Goal: Task Accomplishment & Management: Use online tool/utility

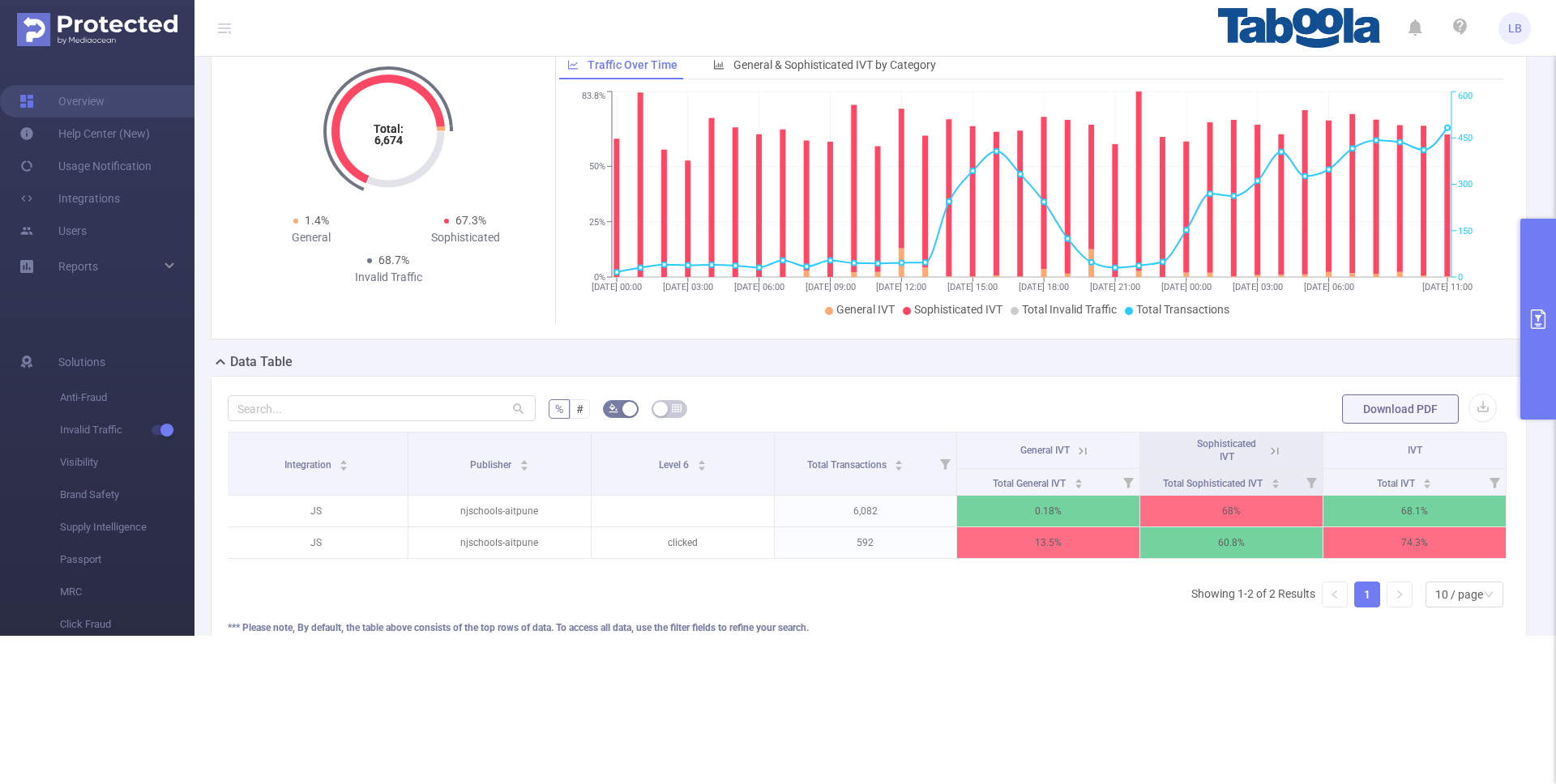
scroll to position [68, 0]
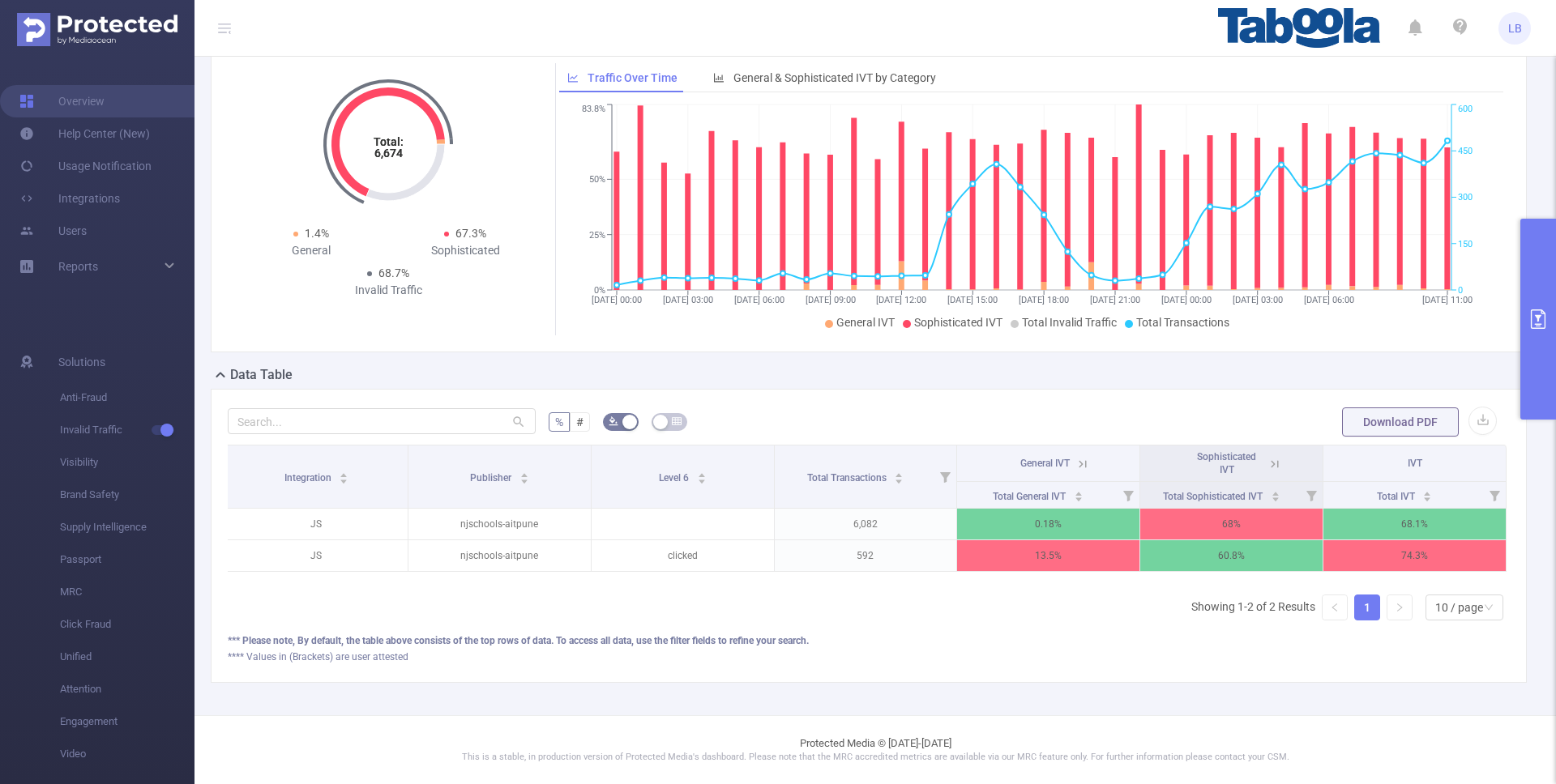
click at [1525, 321] on button "primary" at bounding box center [1538, 319] width 36 height 201
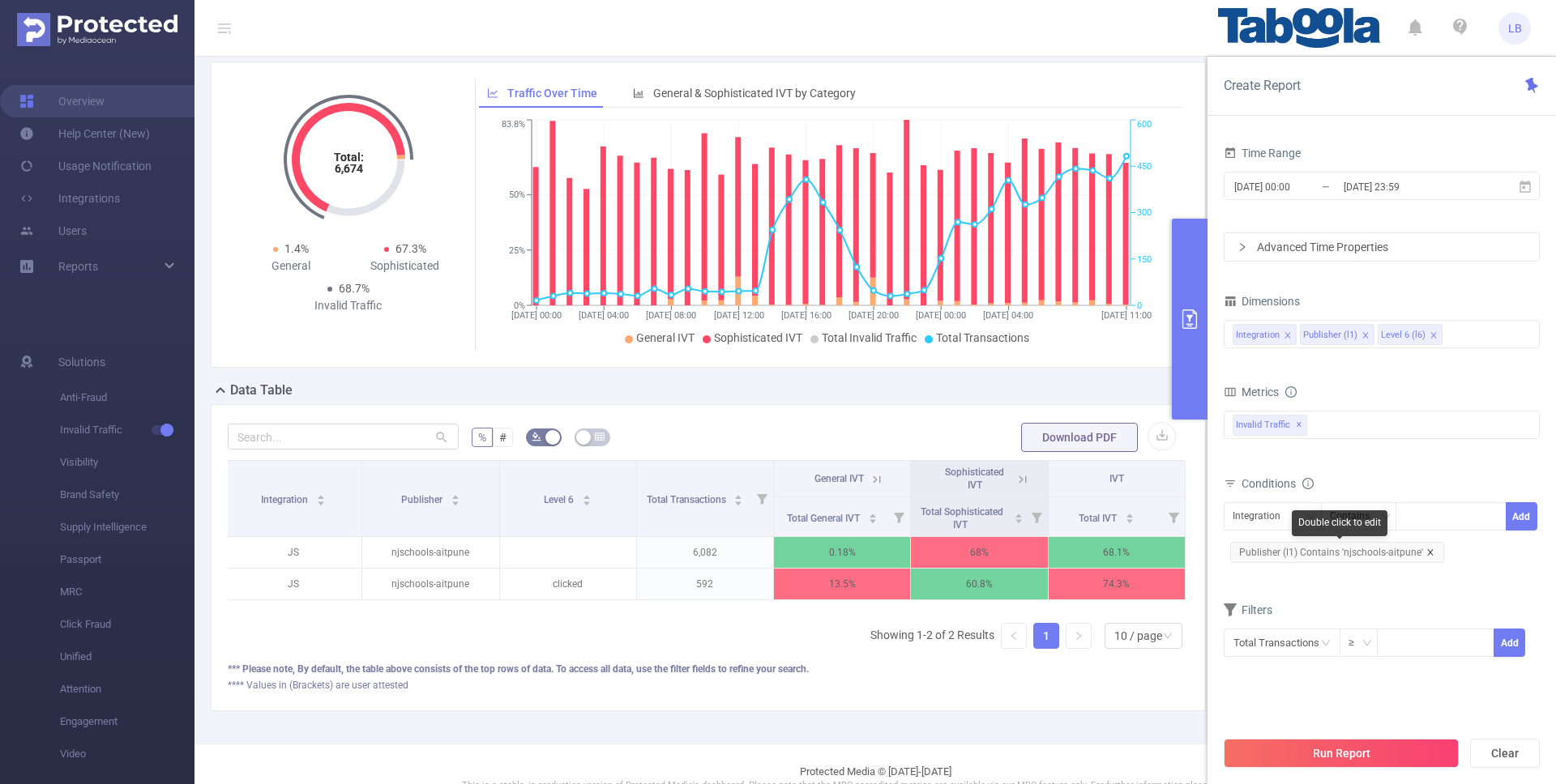
click at [1428, 550] on icon "icon: close" at bounding box center [1429, 552] width 6 height 6
click at [1280, 520] on div "Integration" at bounding box center [1261, 516] width 59 height 27
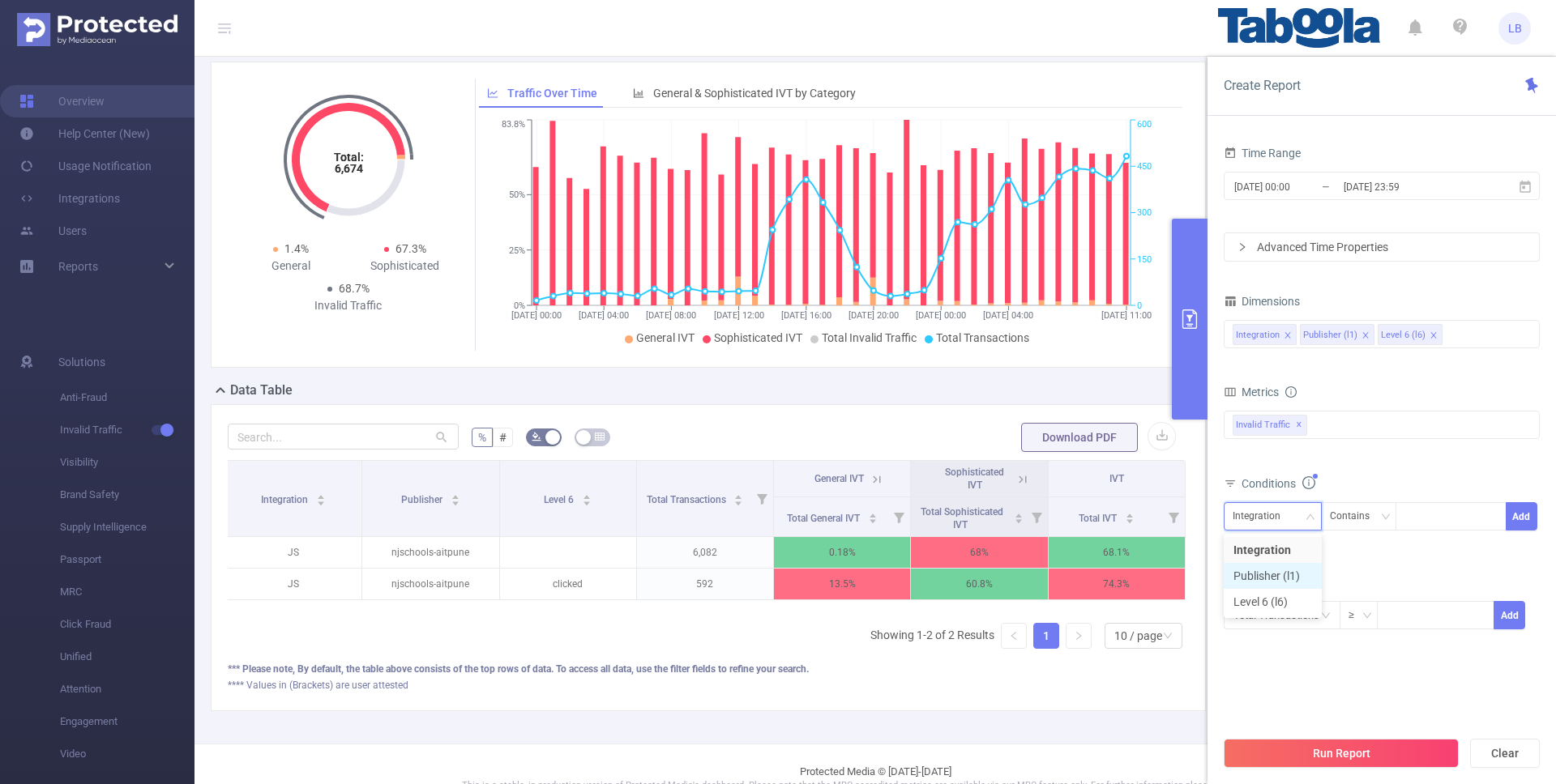
click at [1289, 573] on li "Publisher (l1)" at bounding box center [1273, 576] width 98 height 26
click at [1451, 523] on div at bounding box center [1451, 516] width 93 height 27
paste input "krishplayschool-jrdiagnosticsin"
type input "krishplayschool-jrdiagnosticsin"
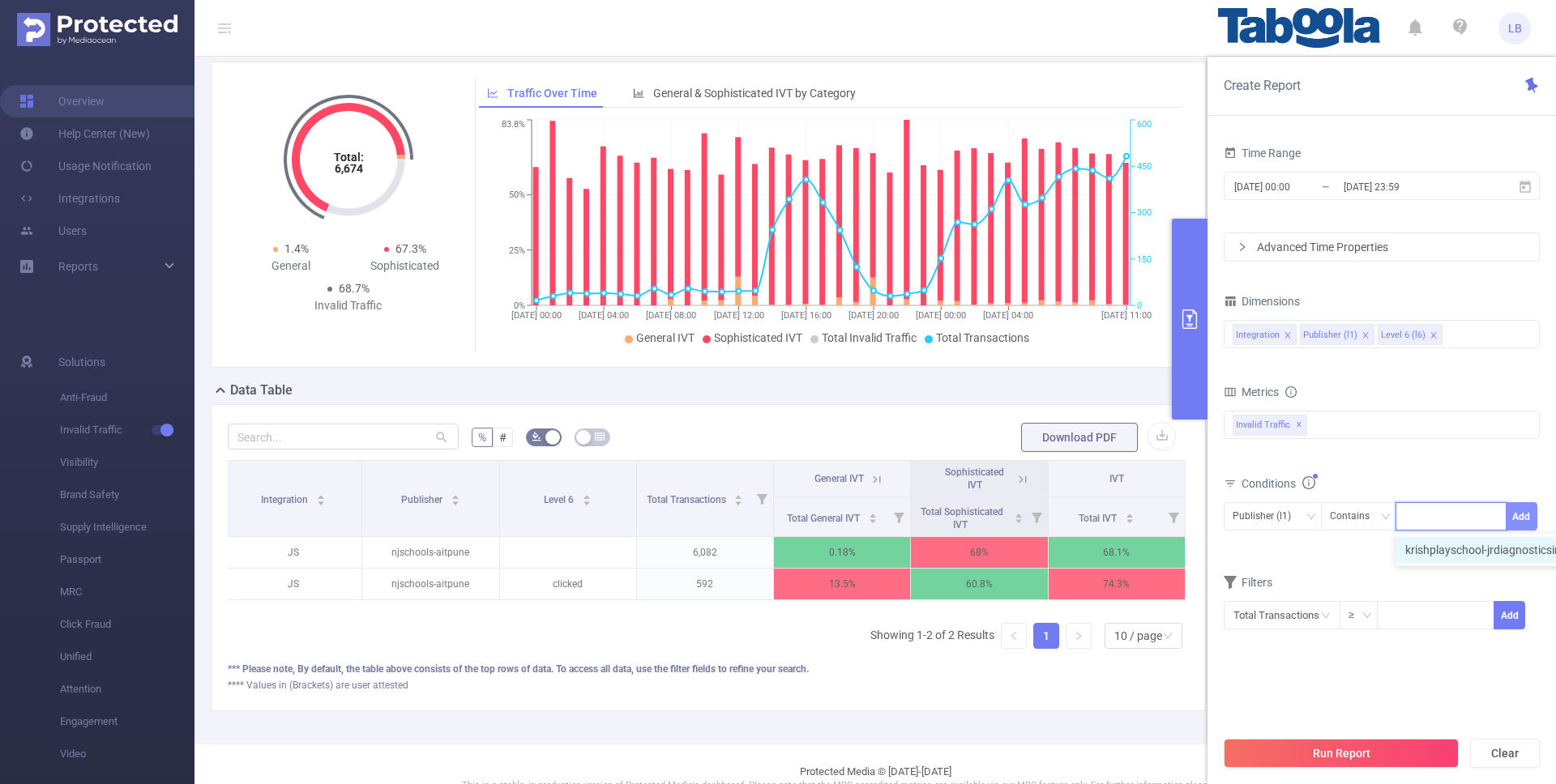
click at [1519, 520] on button "Add" at bounding box center [1521, 516] width 32 height 28
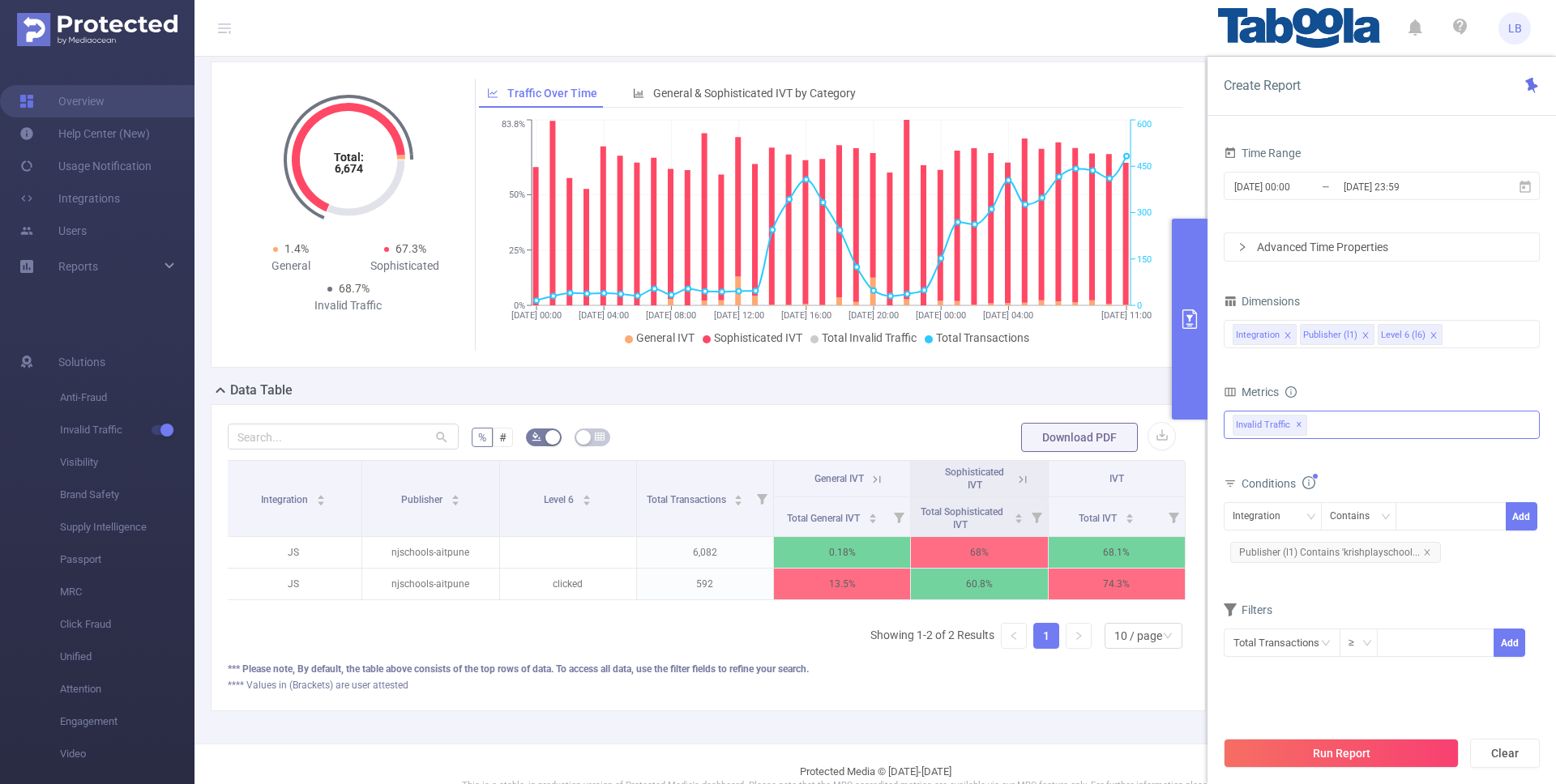
click at [1338, 422] on div "Invalid Traffic ✕" at bounding box center [1381, 425] width 316 height 28
click at [1251, 433] on span at bounding box center [1250, 431] width 13 height 13
click at [1251, 516] on span at bounding box center [1250, 516] width 13 height 13
click at [1374, 384] on div "Metrics" at bounding box center [1381, 394] width 316 height 27
click at [1338, 183] on input "[DATE] 00:00" at bounding box center [1297, 187] width 131 height 22
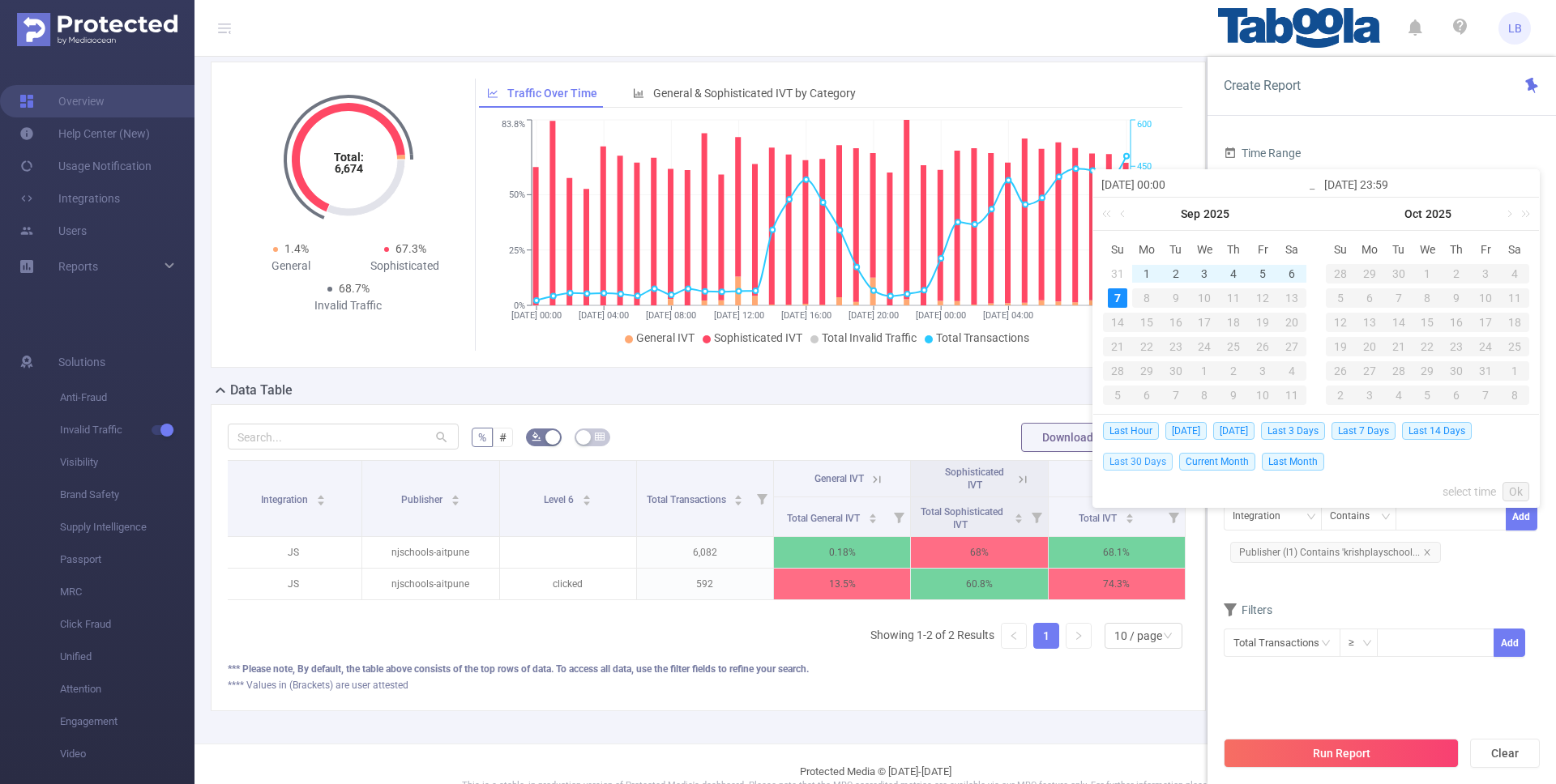
click at [1128, 460] on span "Last 30 Days" at bounding box center [1137, 461] width 69 height 18
type input "[DATE] 00:00"
type input "[DATE] 23:59"
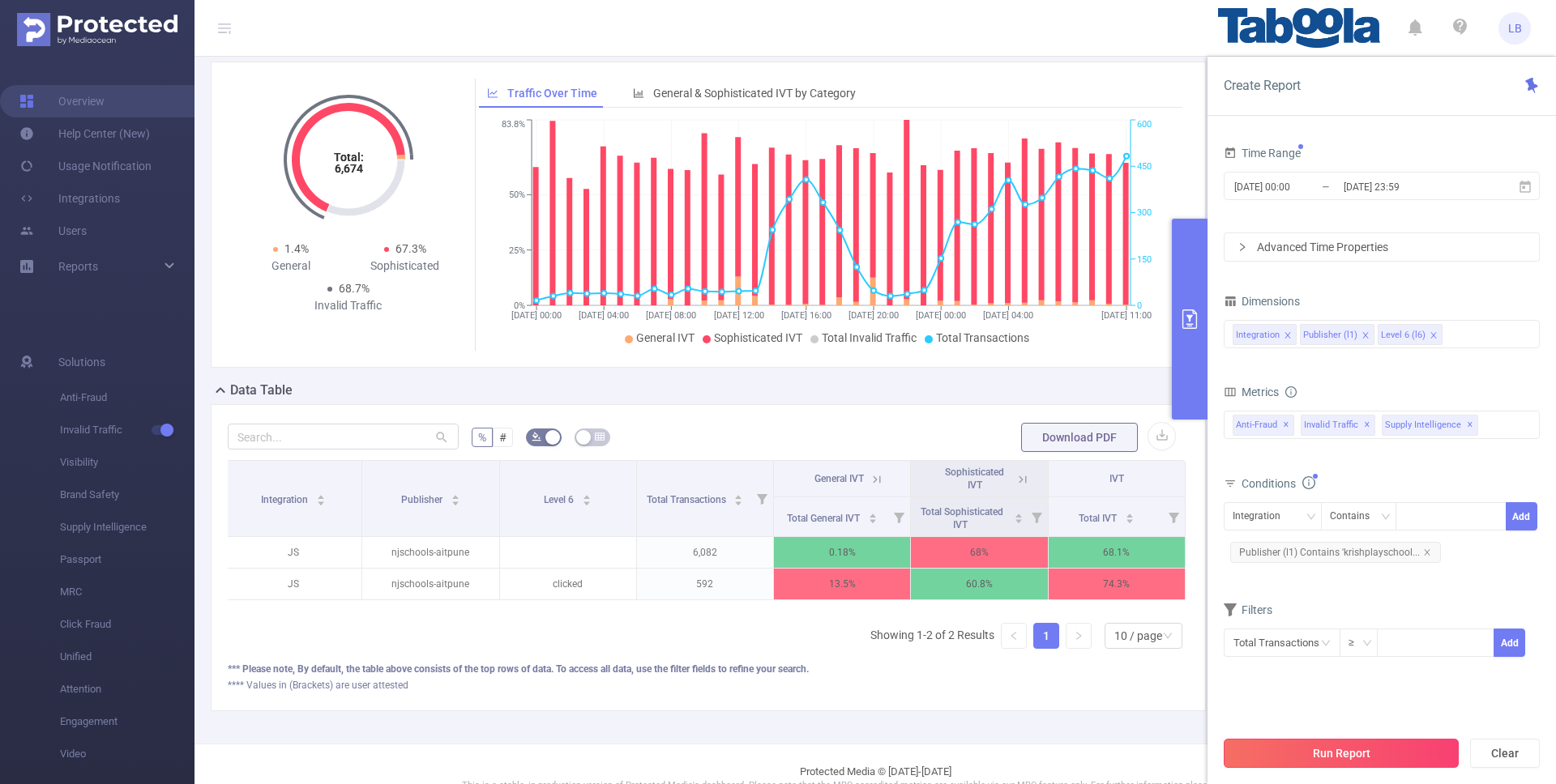
click at [1424, 747] on button "Run Report" at bounding box center [1341, 753] width 235 height 29
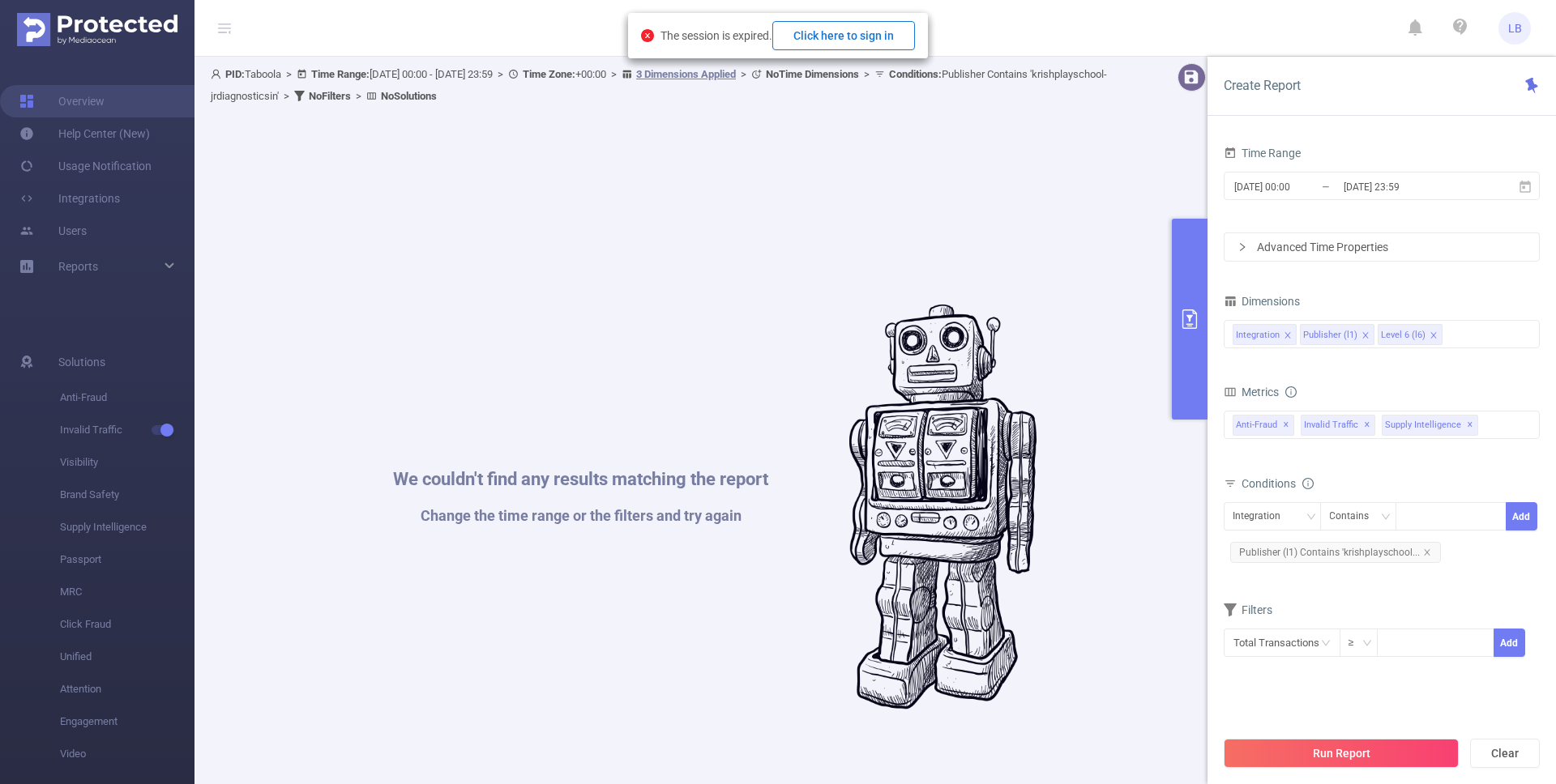
click at [866, 28] on button "Click here to sign in" at bounding box center [844, 36] width 143 height 29
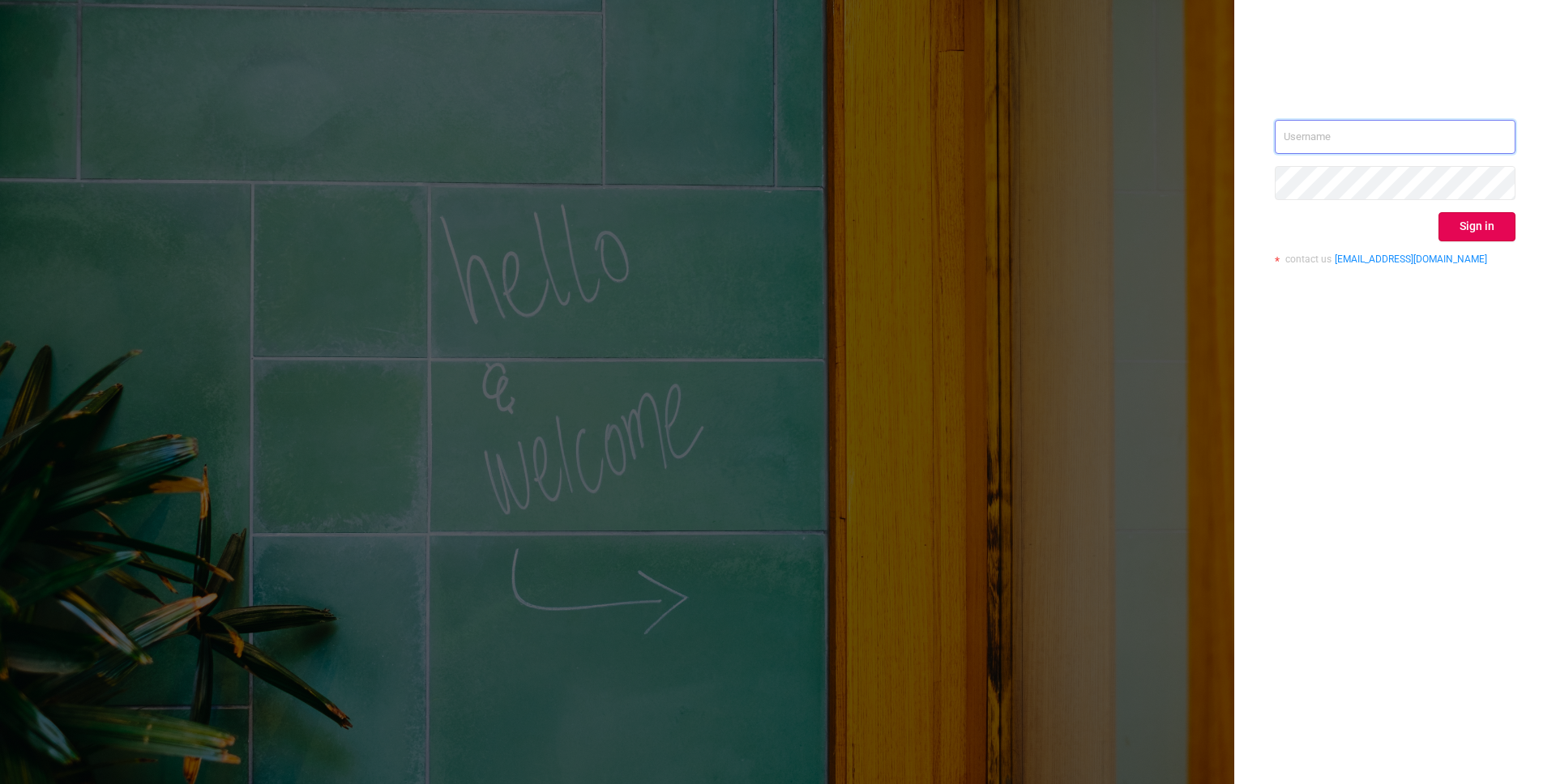
click at [1303, 146] on input "text" at bounding box center [1395, 137] width 241 height 34
type input "[EMAIL_ADDRESS][DOMAIN_NAME]"
click at [1445, 219] on button "Sign in" at bounding box center [1477, 227] width 77 height 29
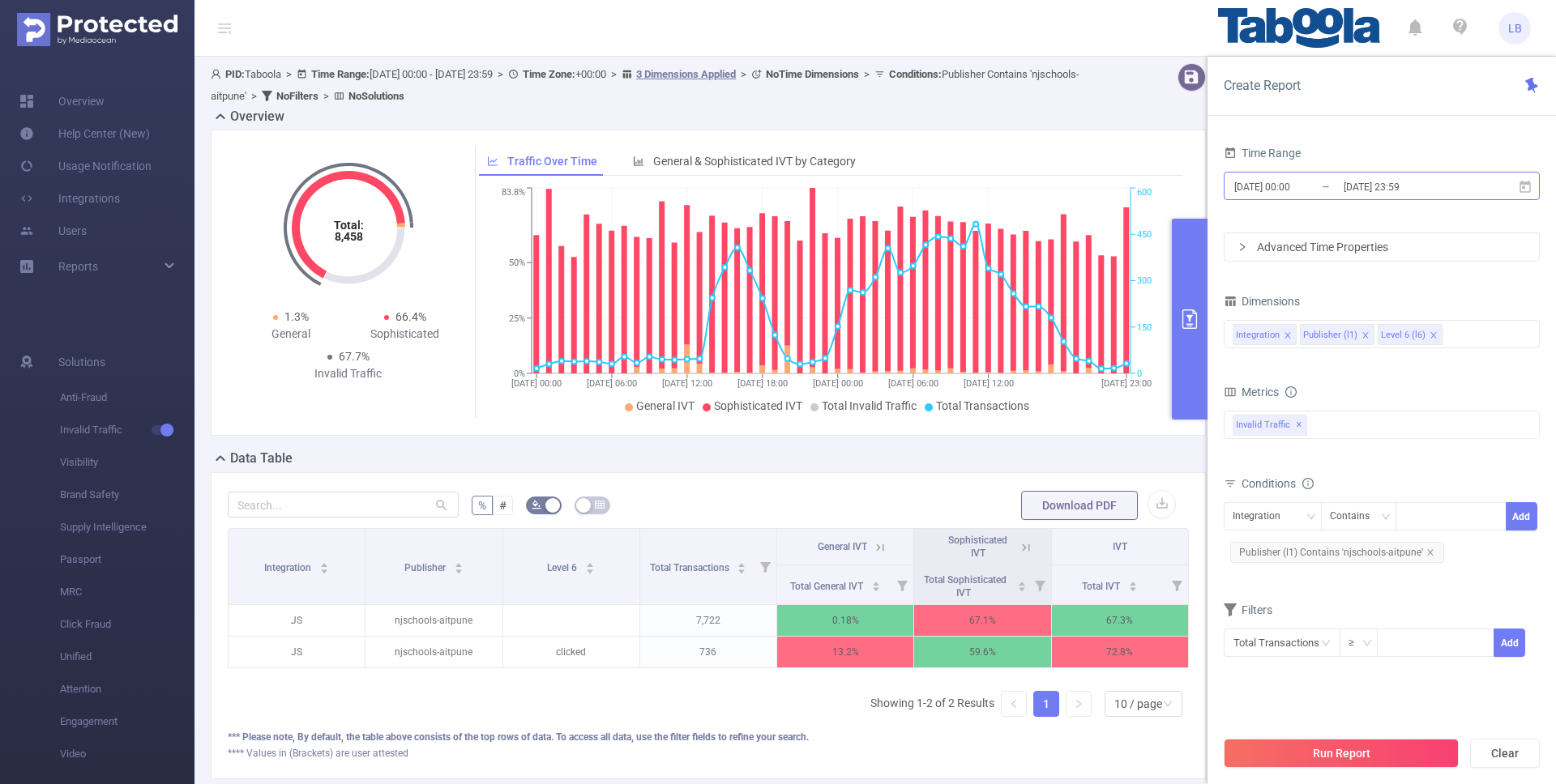
click at [1376, 192] on input "[DATE] 23:59" at bounding box center [1407, 187] width 131 height 22
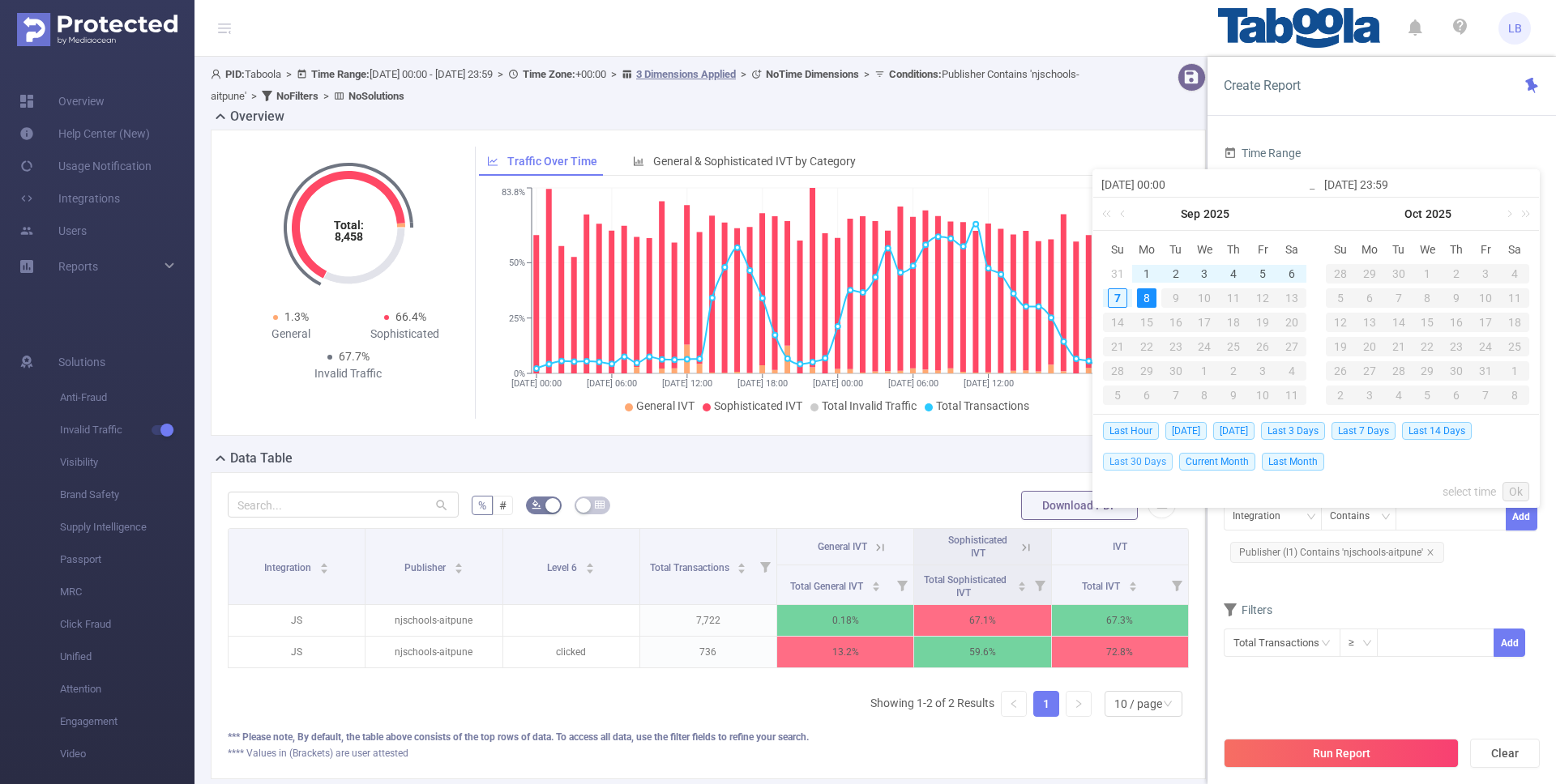
click at [1143, 469] on span "Last 30 Days" at bounding box center [1137, 461] width 69 height 18
type input "[DATE] 00:00"
type input "[DATE] 23:59"
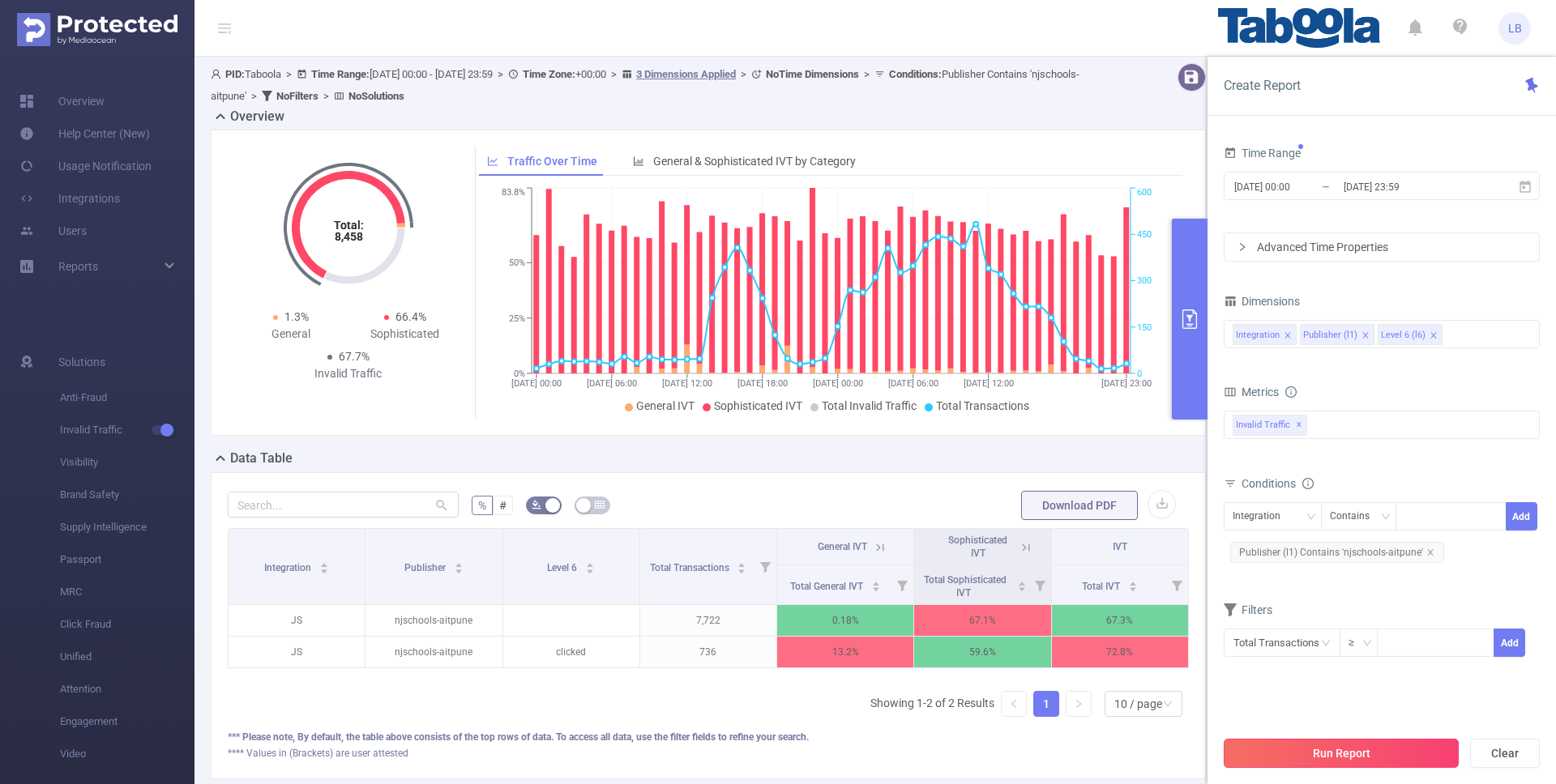
click at [1345, 751] on button "Run Report" at bounding box center [1341, 753] width 235 height 29
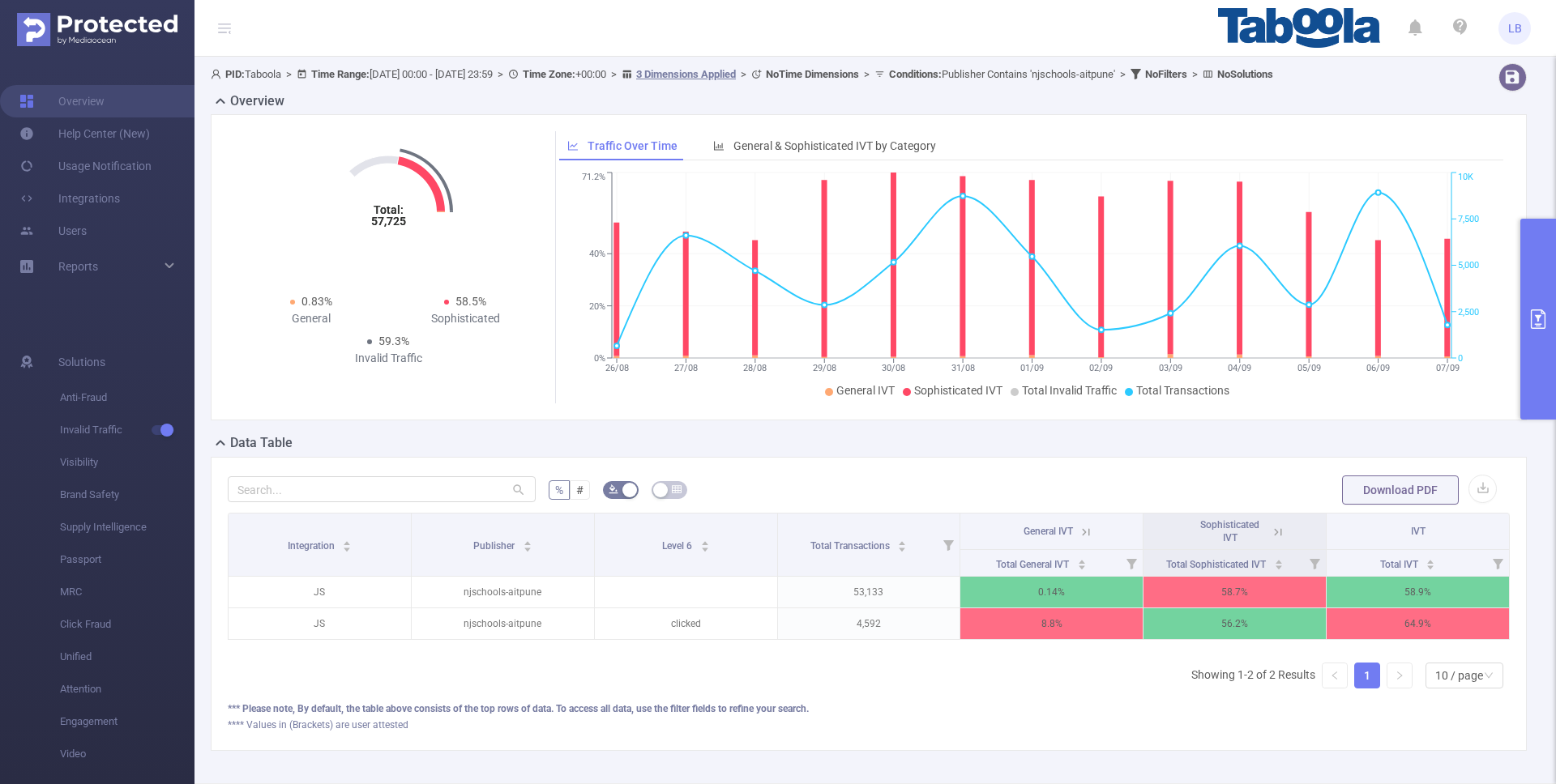
click at [1523, 304] on button "primary" at bounding box center [1538, 319] width 36 height 201
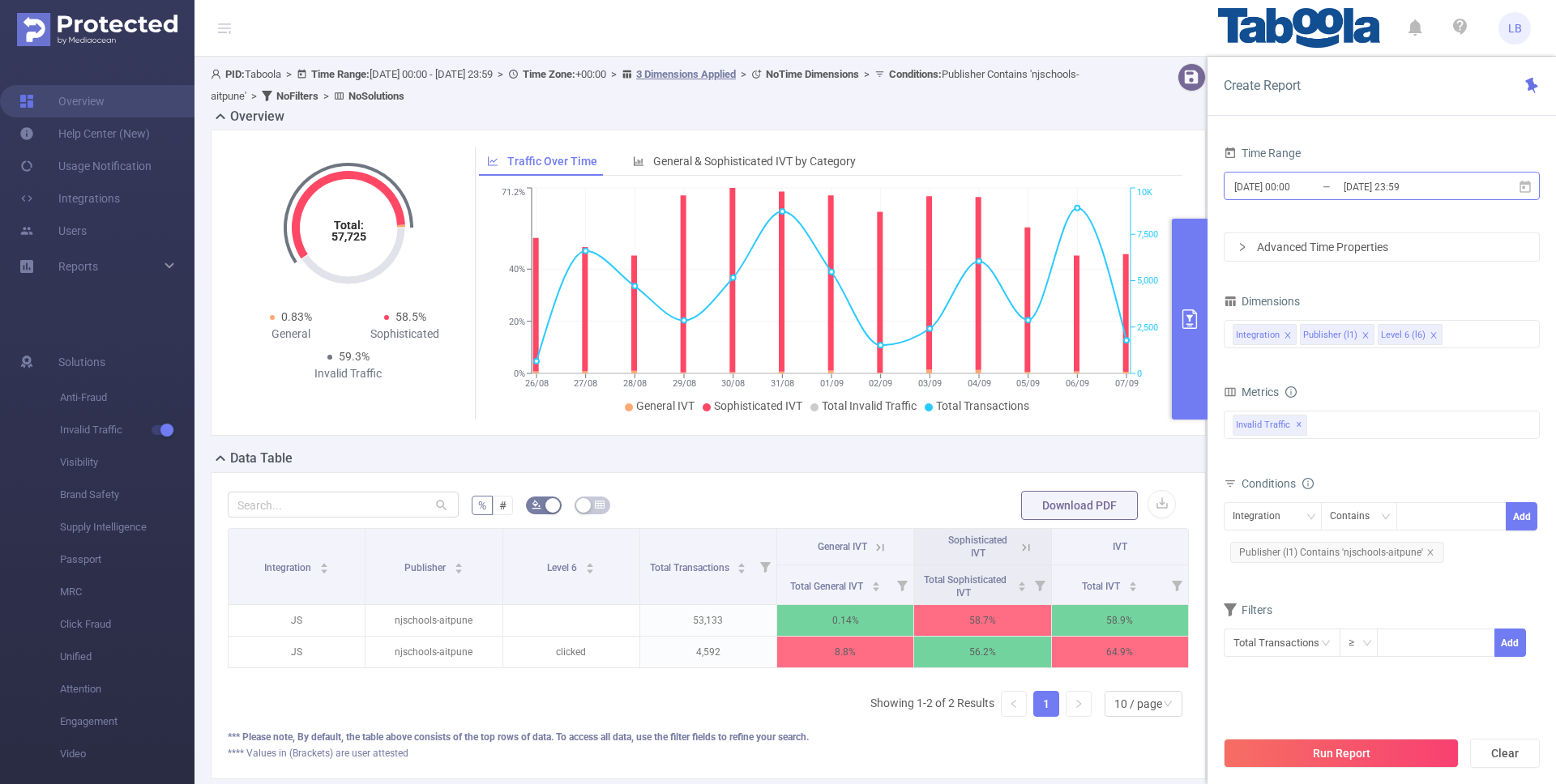
click at [1261, 194] on input "[DATE] 00:00" at bounding box center [1297, 187] width 131 height 22
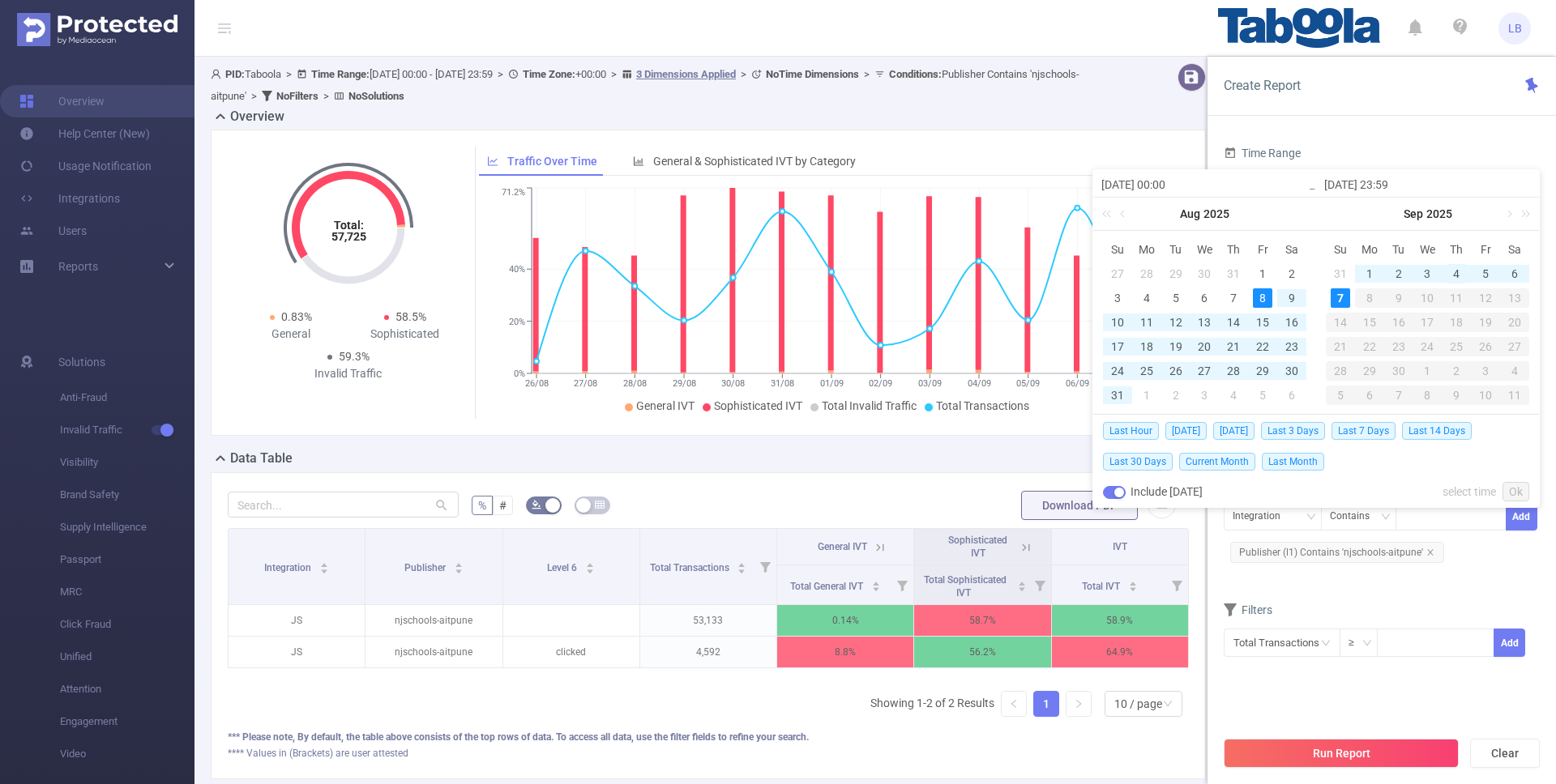
click at [1458, 273] on div "4" at bounding box center [1456, 273] width 20 height 20
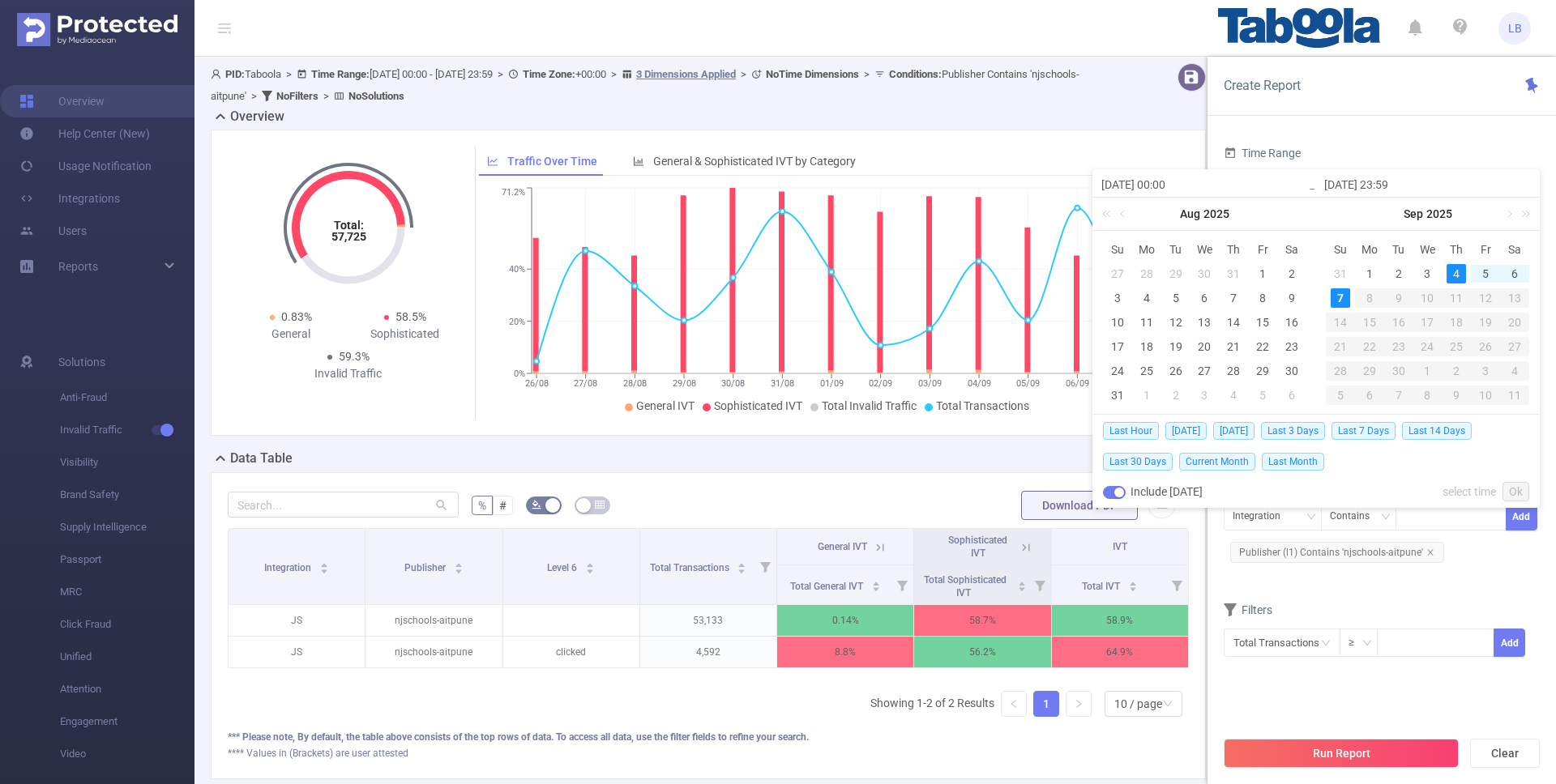
click at [1344, 294] on div "7" at bounding box center [1340, 298] width 20 height 20
type input "[DATE] 00:00"
click at [1348, 756] on button "Run Report" at bounding box center [1341, 753] width 235 height 29
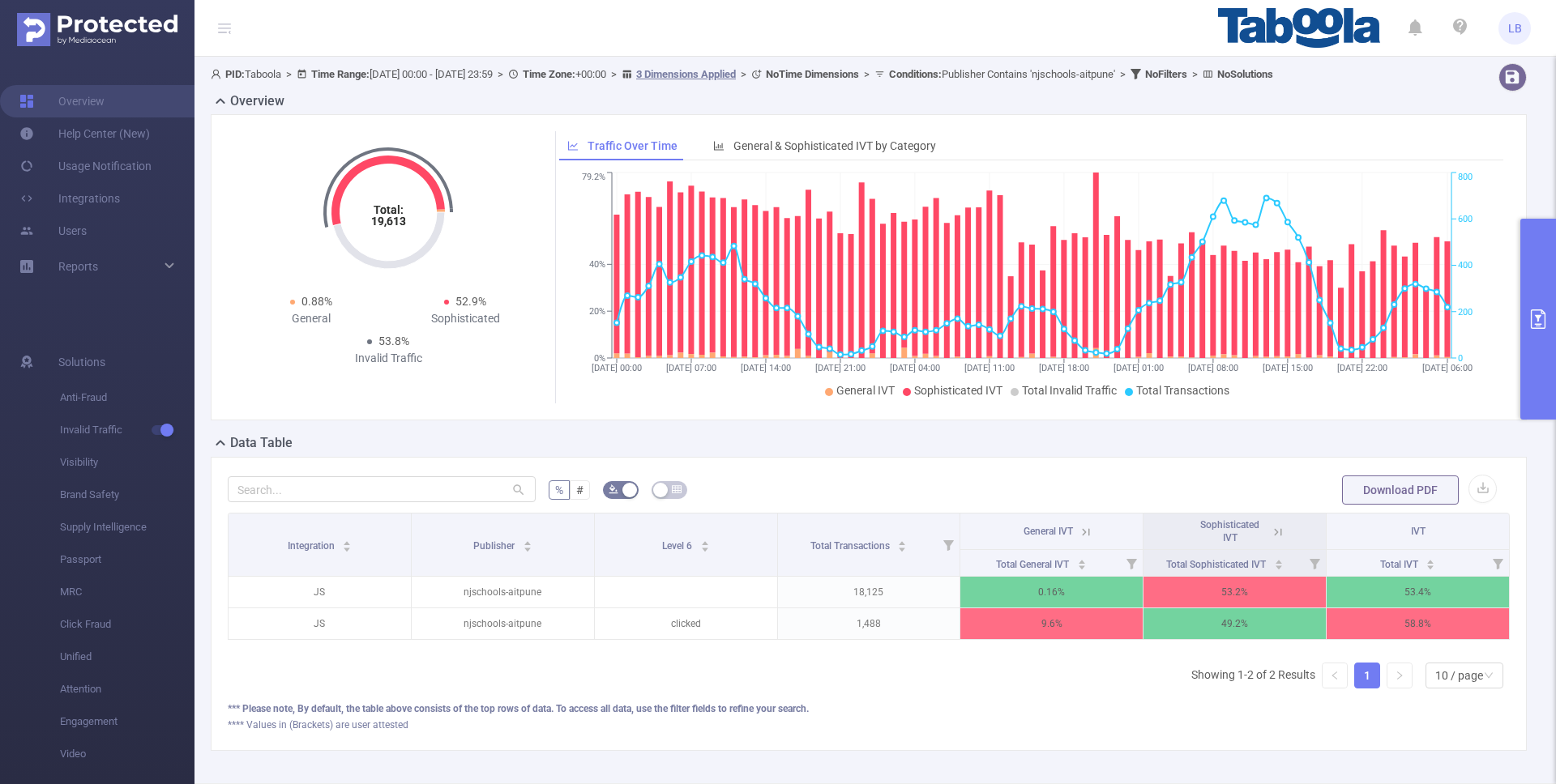
scroll to position [68, 0]
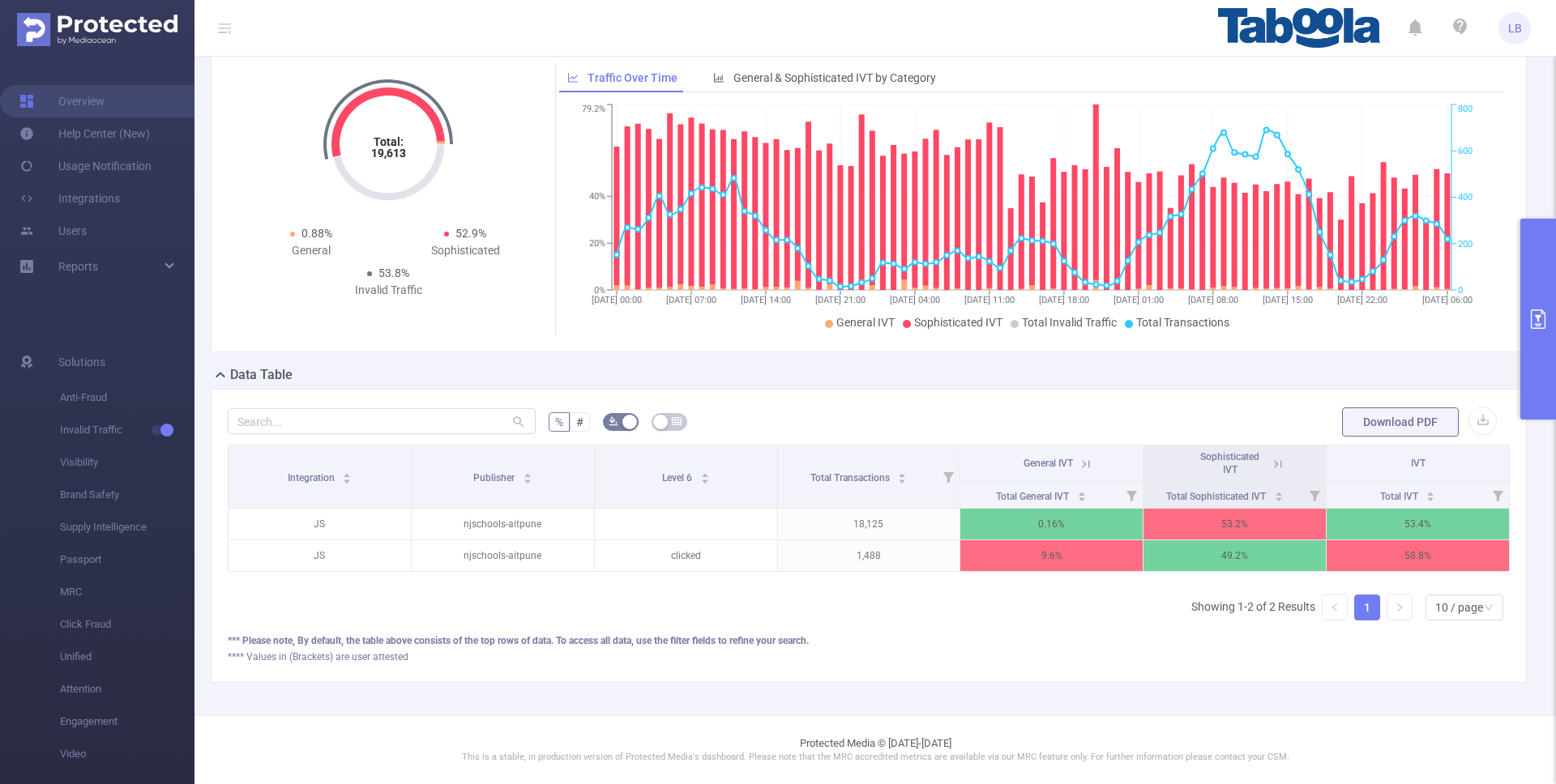
click at [1277, 466] on icon at bounding box center [1278, 464] width 15 height 15
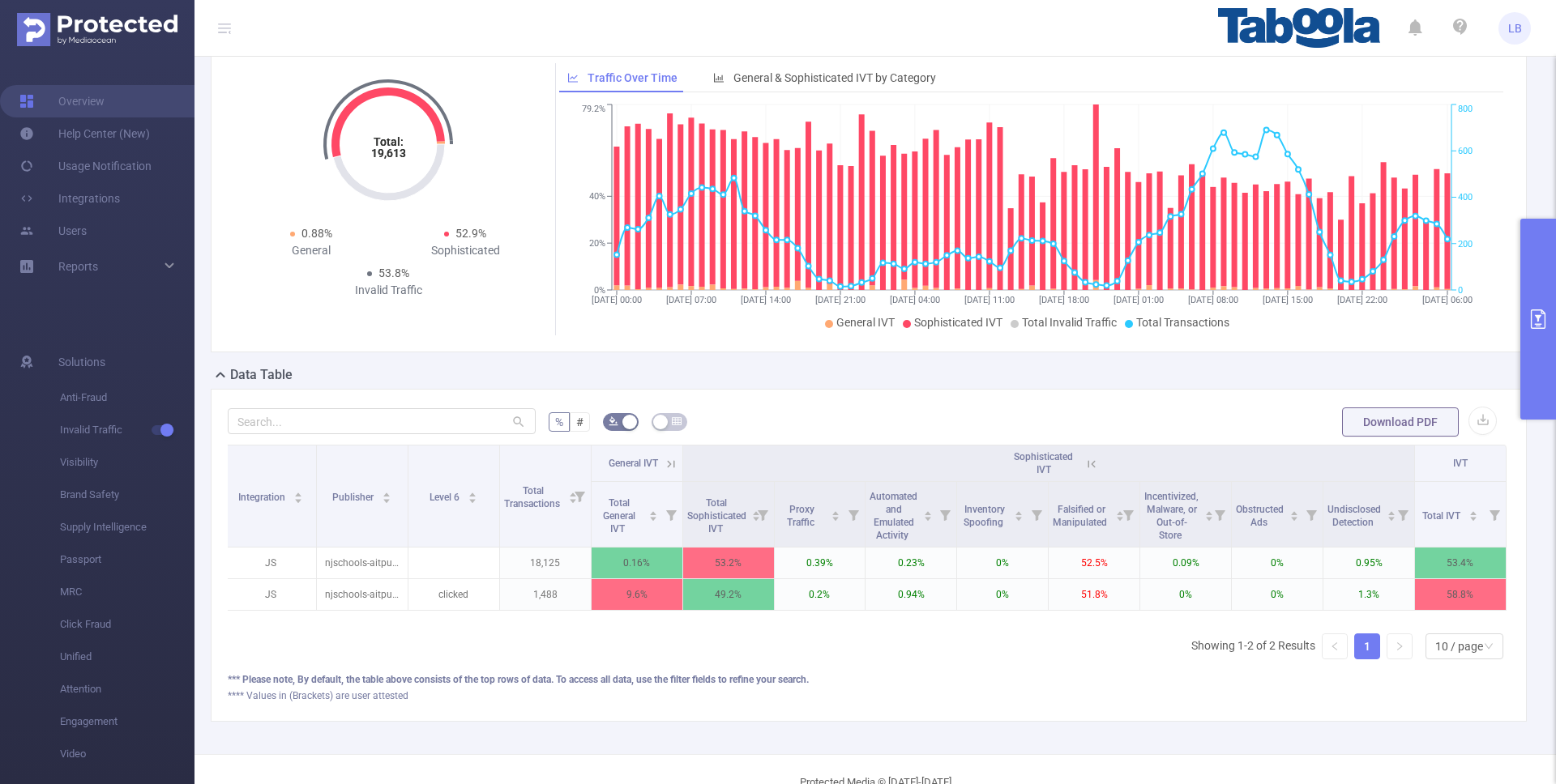
scroll to position [0, 1]
click at [1541, 363] on button "primary" at bounding box center [1538, 319] width 36 height 201
